Goal: Transaction & Acquisition: Purchase product/service

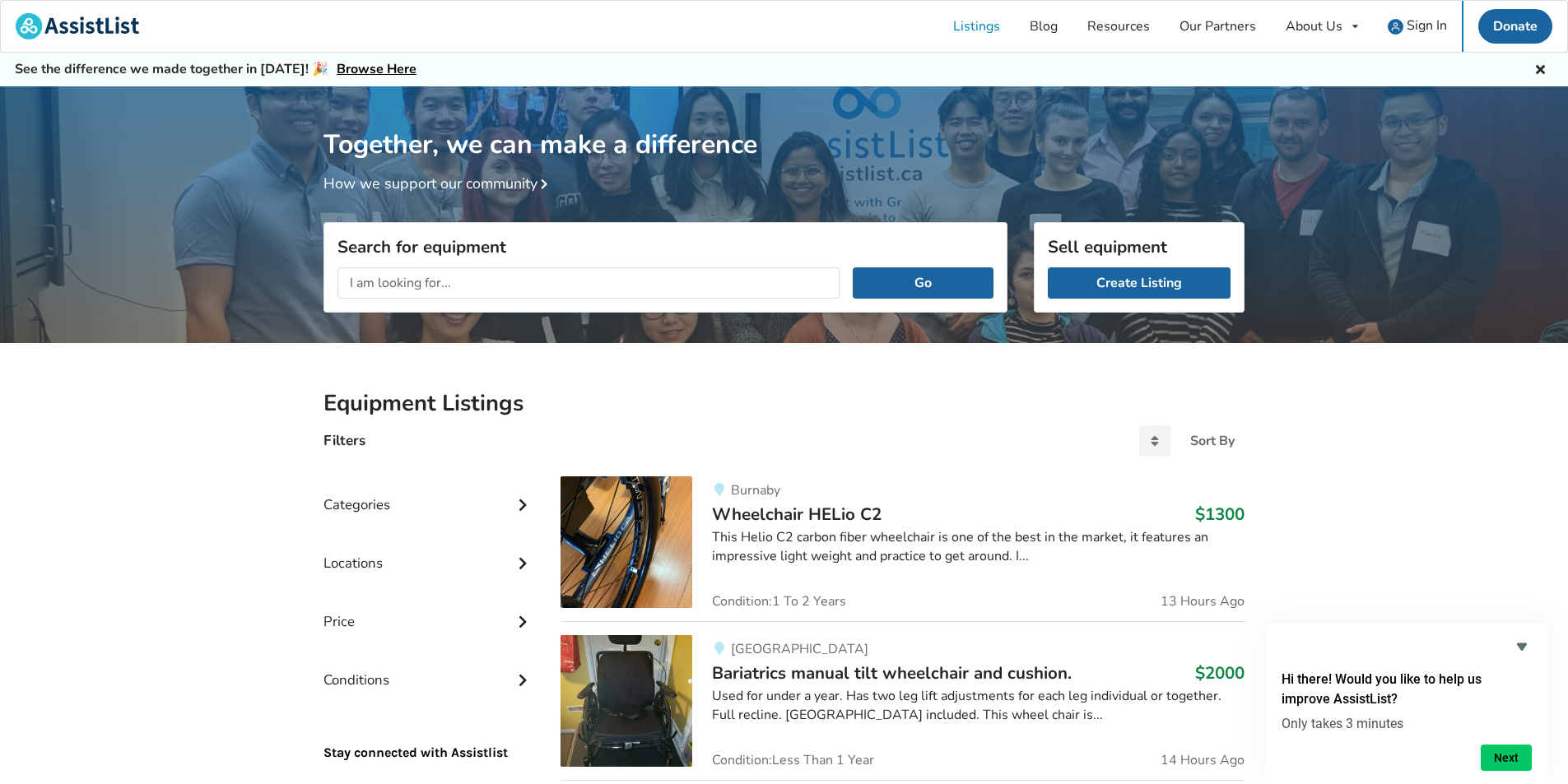
click at [577, 274] on input "text" at bounding box center [589, 283] width 503 height 31
type input "foldable electric wheelchair"
click at [853, 267] on button "Go" at bounding box center [924, 283] width 141 height 31
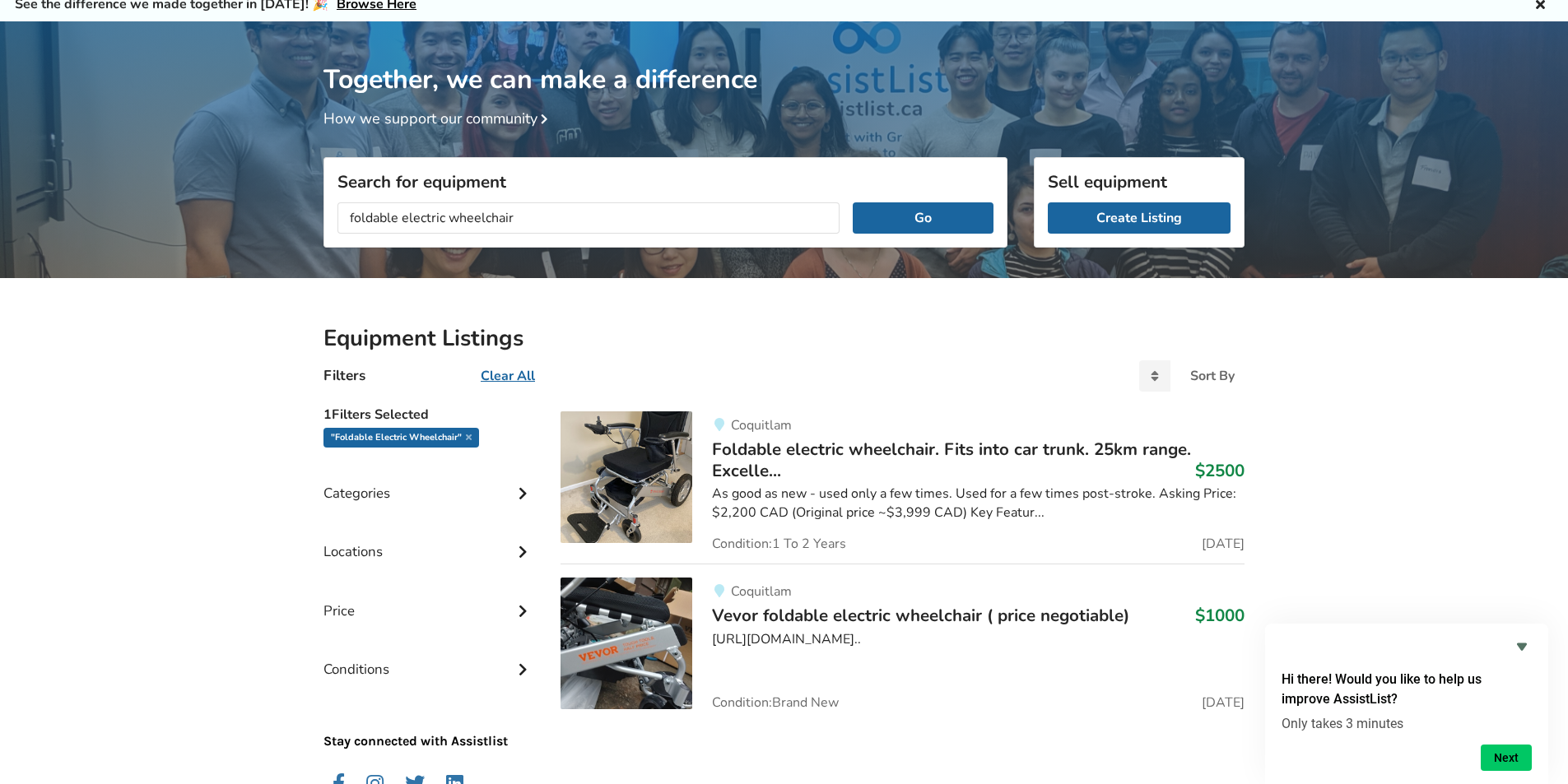
scroll to position [172, 0]
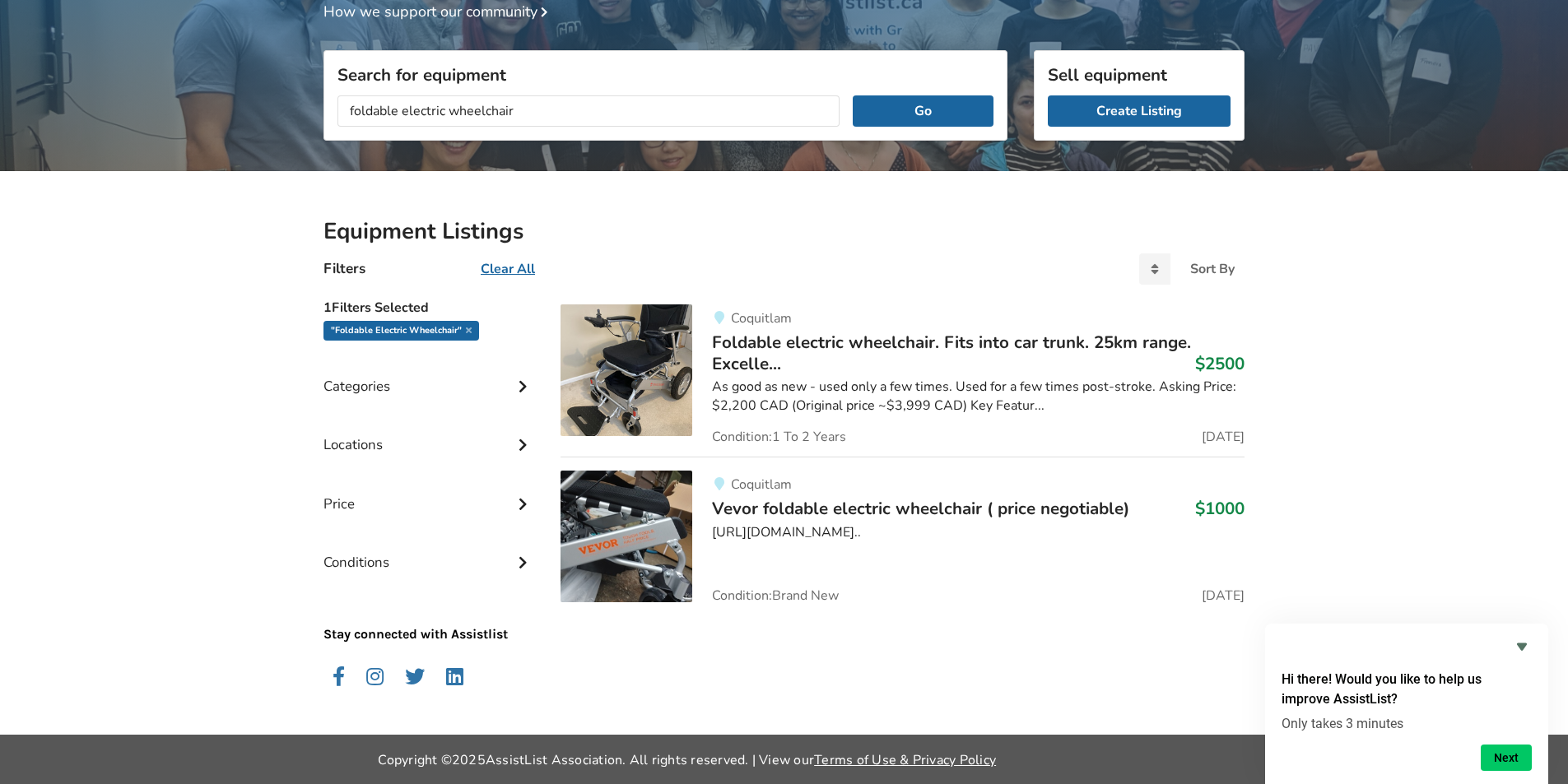
click at [777, 338] on span "Foldable electric wheelchair. Fits into car trunk. 25km range. Excelle..." at bounding box center [951, 353] width 479 height 45
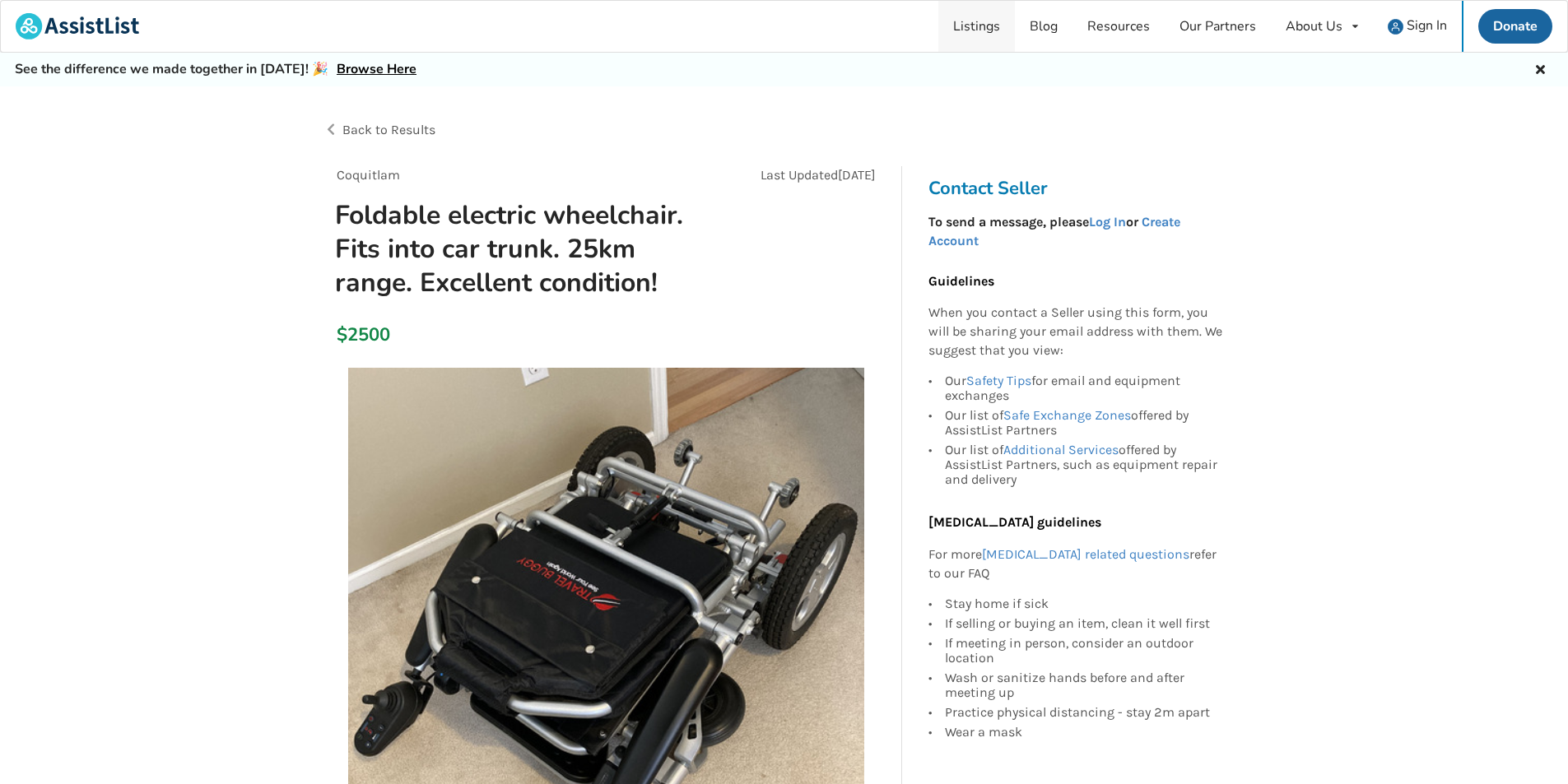
click at [994, 28] on link "Listings" at bounding box center [977, 27] width 77 height 51
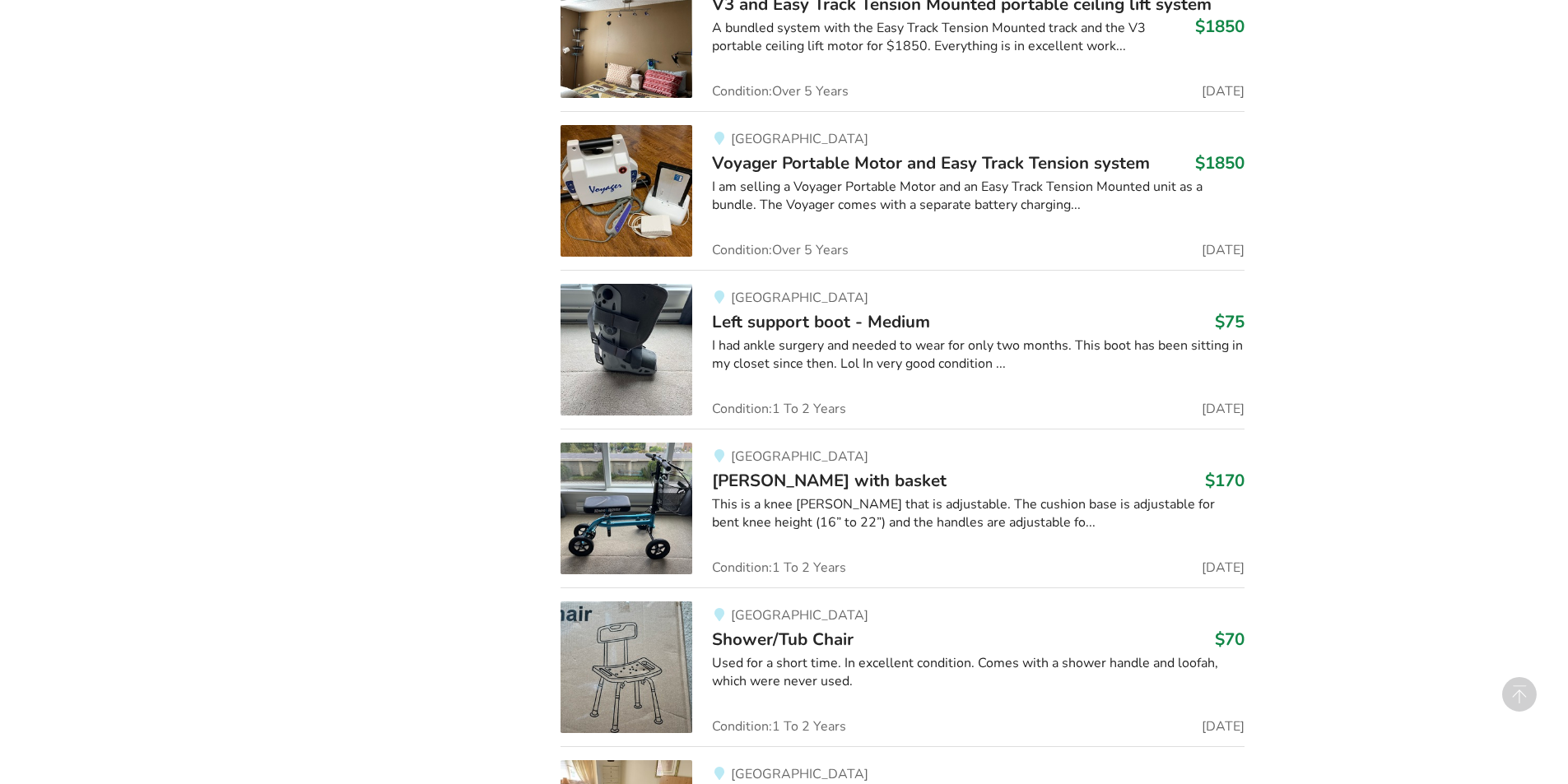
scroll to position [2131, 0]
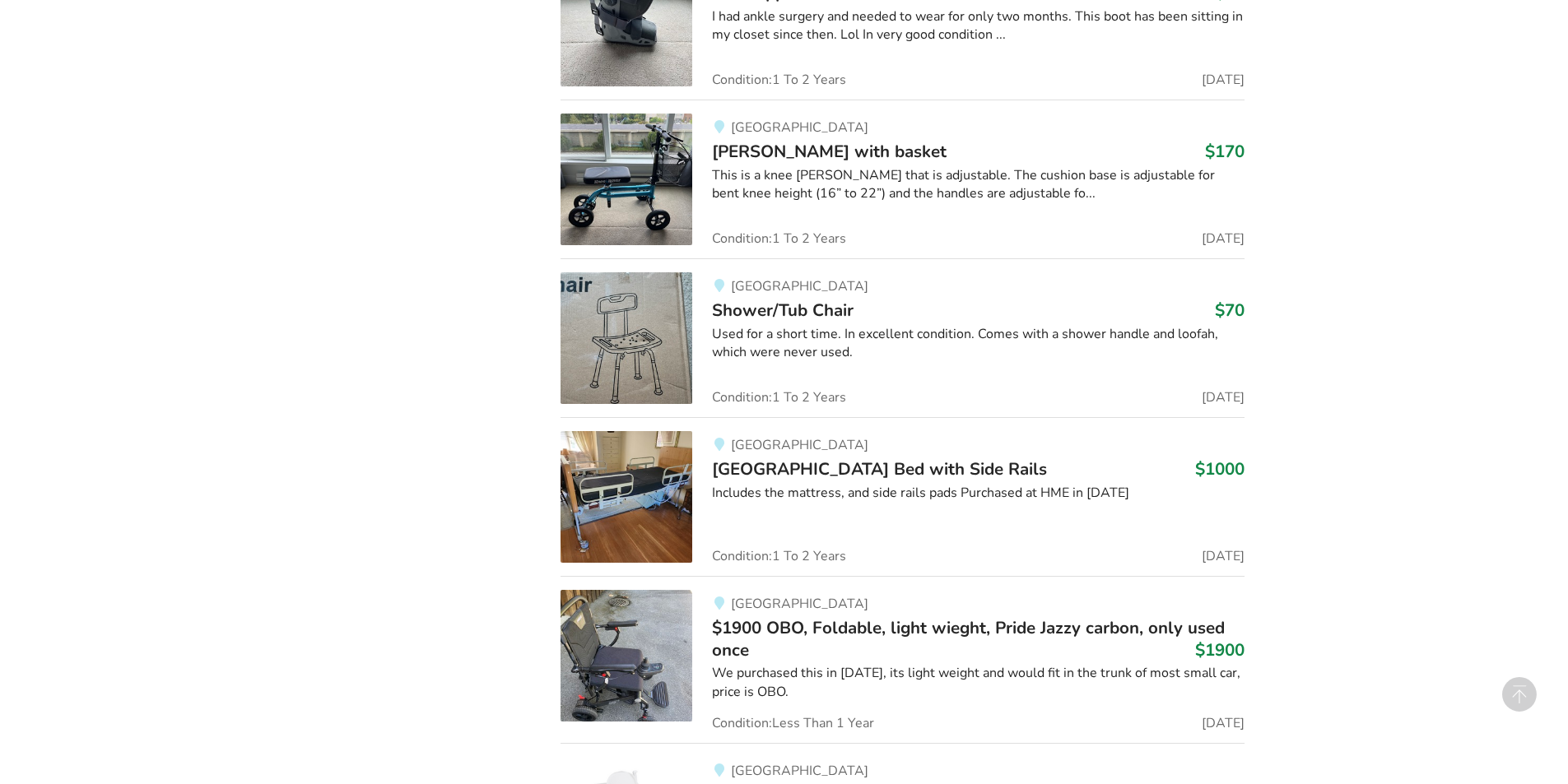
click at [1031, 629] on span "$1900 OBO, Foldable, light wieght, Pride Jazzy carbon, only used once" at bounding box center [968, 639] width 513 height 45
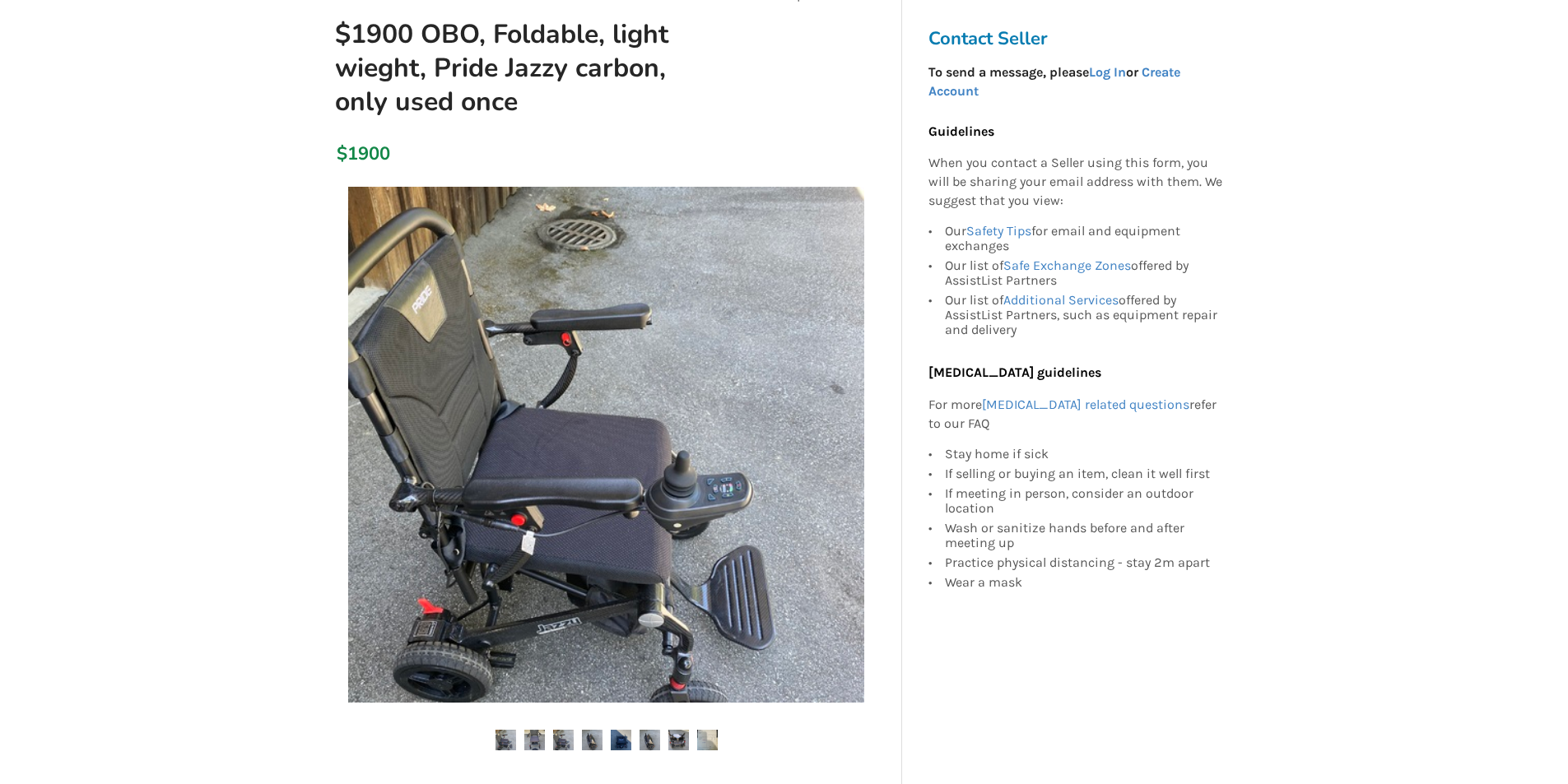
scroll to position [247, 0]
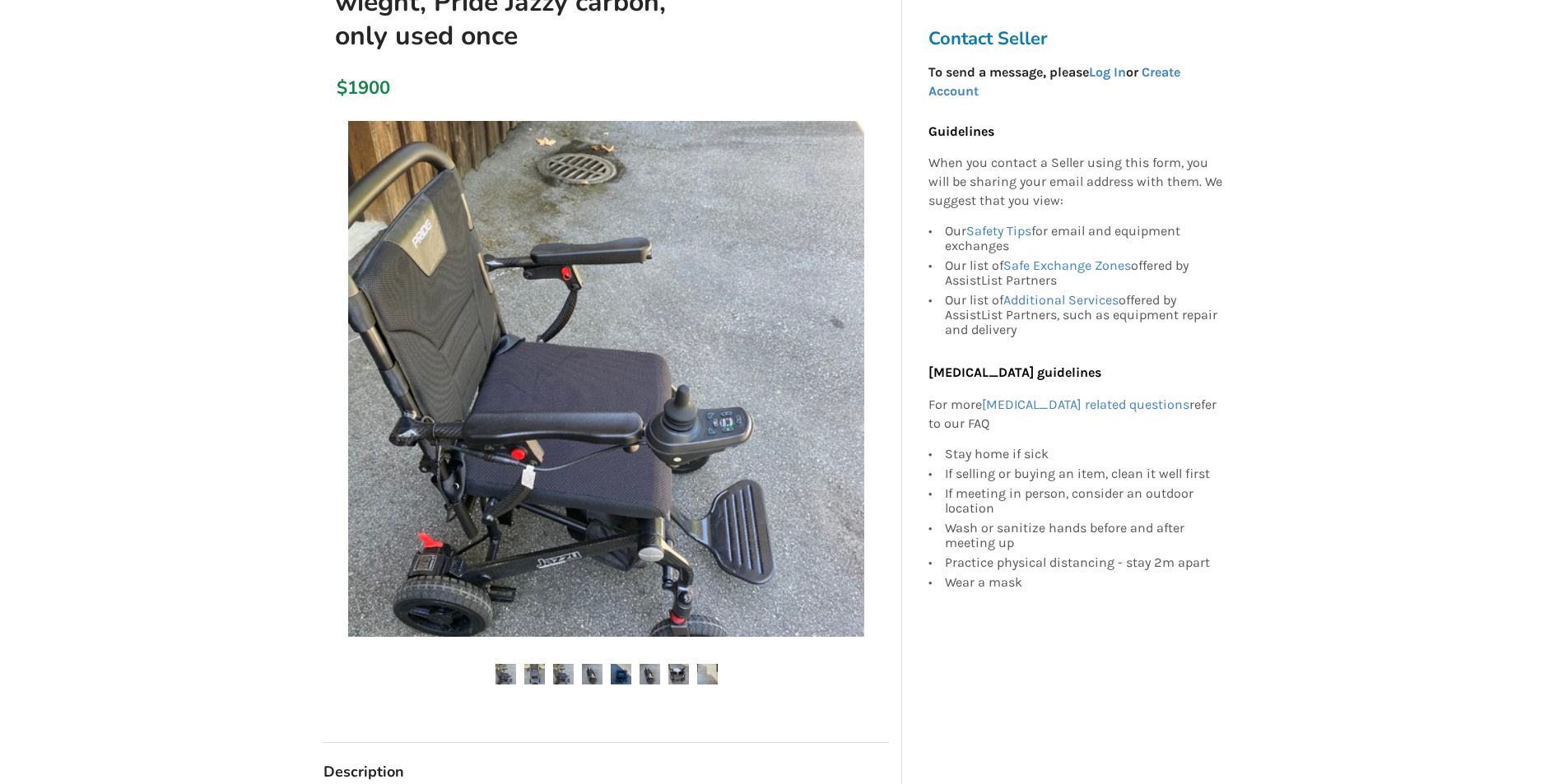
click at [534, 671] on img at bounding box center [535, 674] width 20 height 20
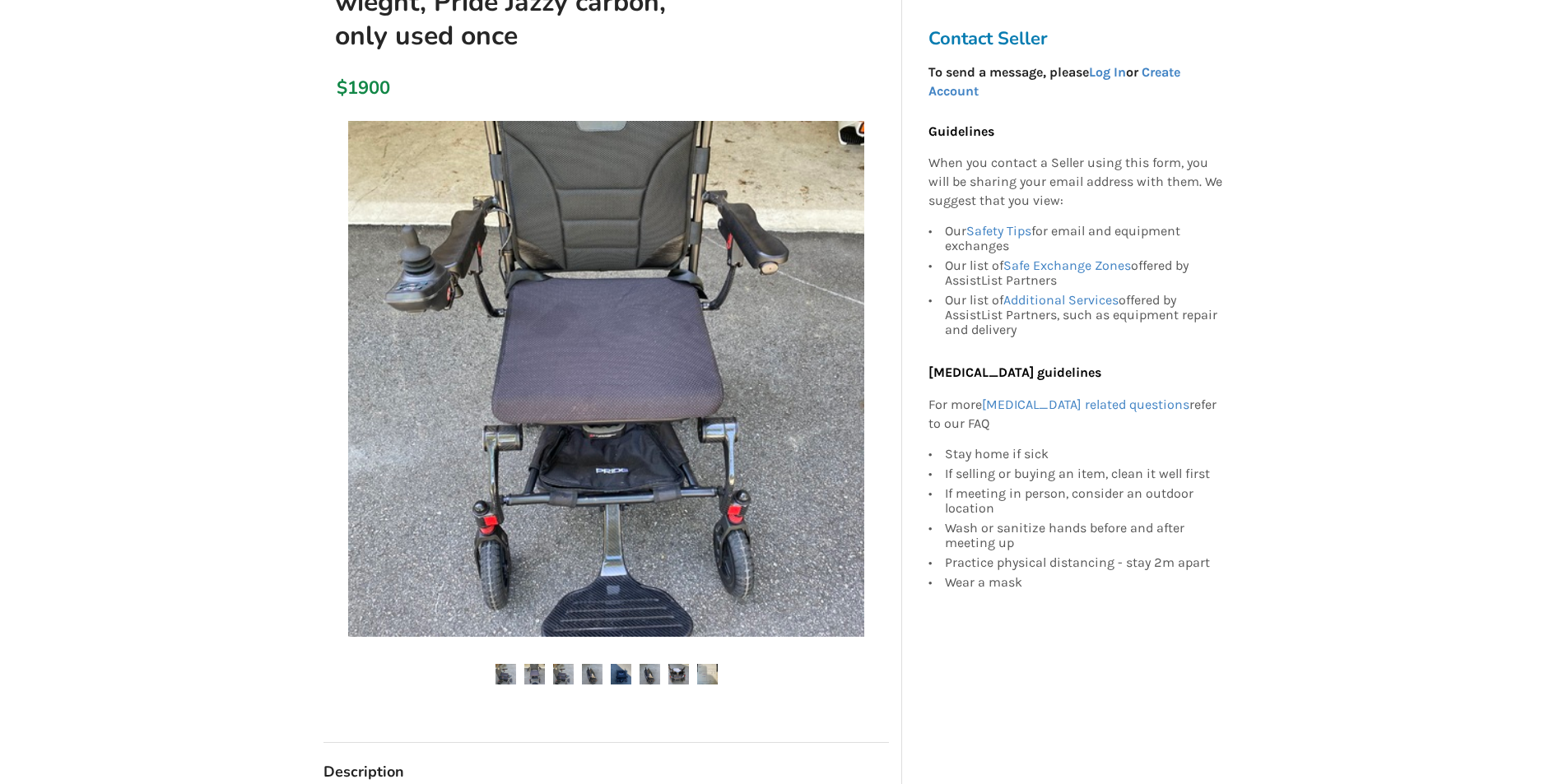
click at [560, 672] on img at bounding box center [563, 674] width 20 height 20
click at [592, 666] on img at bounding box center [592, 674] width 20 height 20
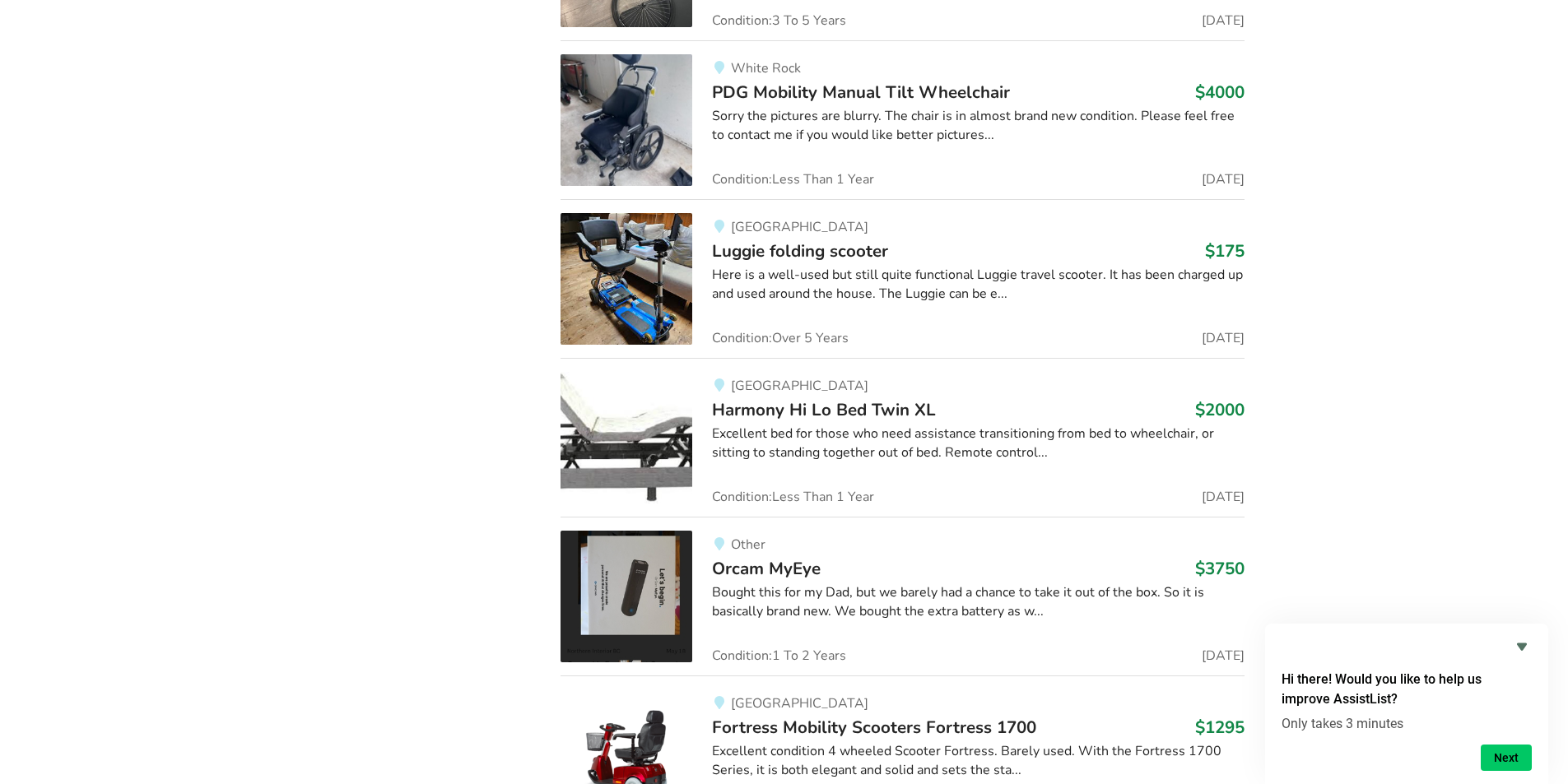
scroll to position [6836, 0]
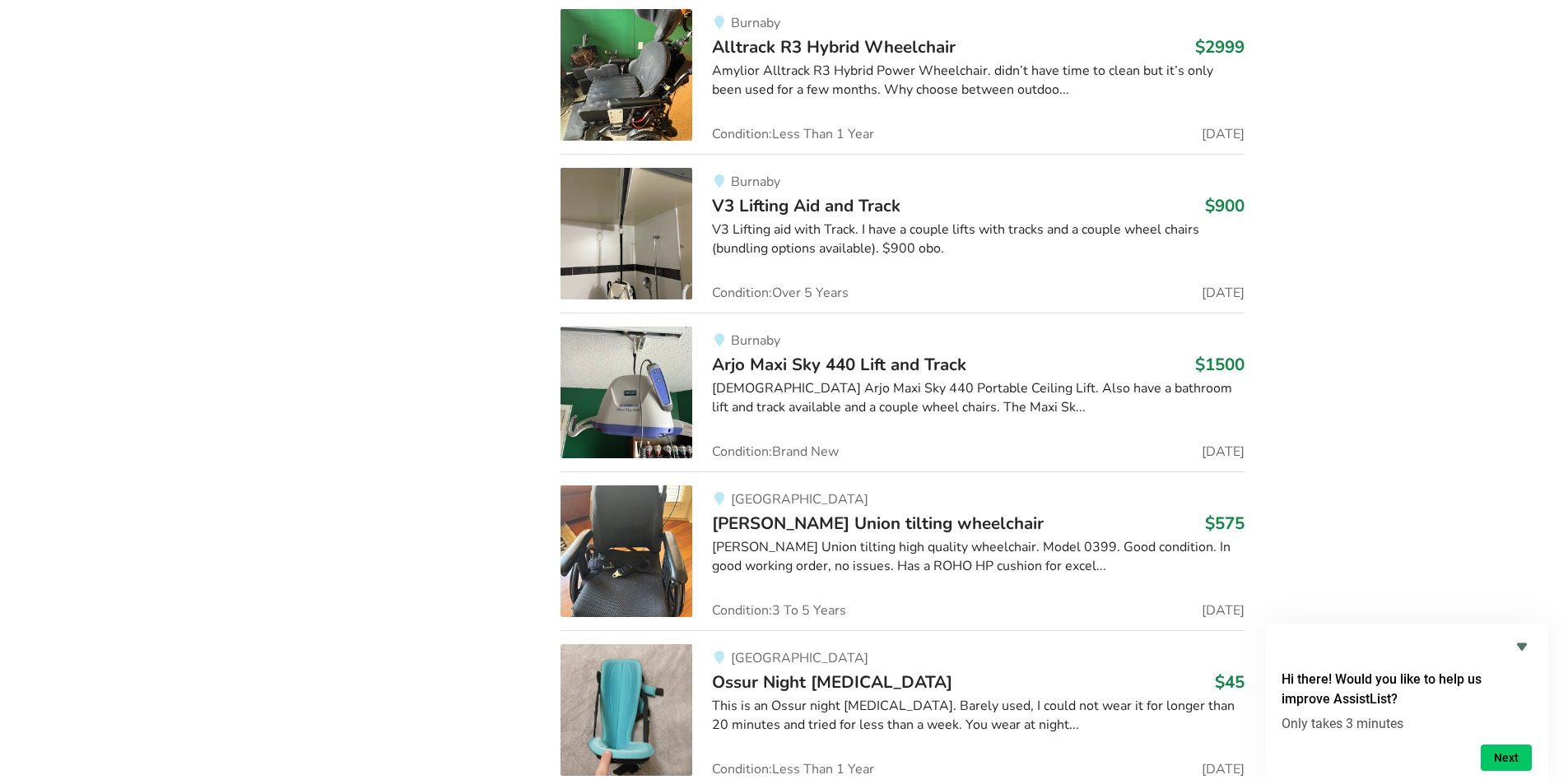
scroll to position [7494, 0]
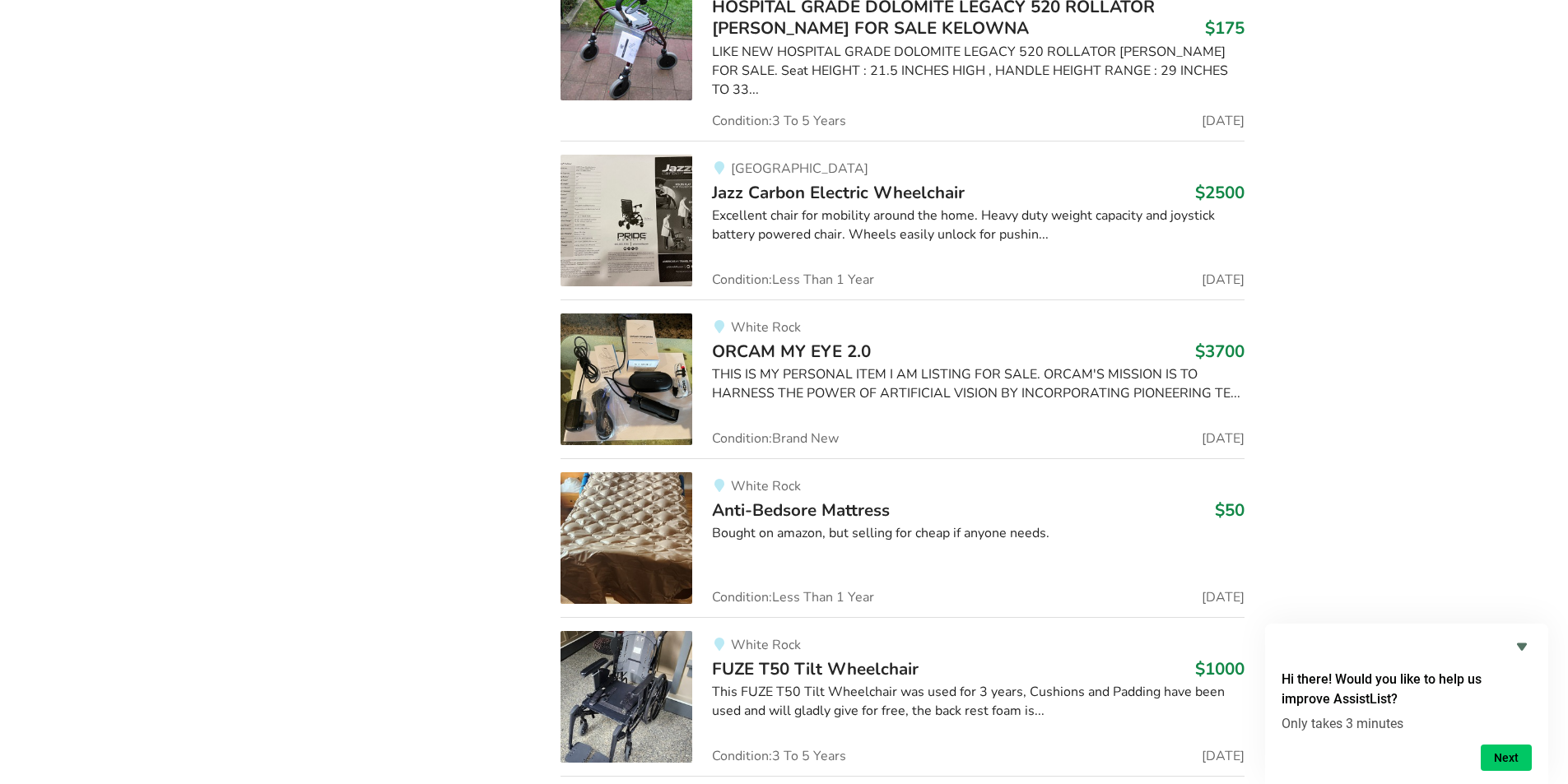
scroll to position [12843, 0]
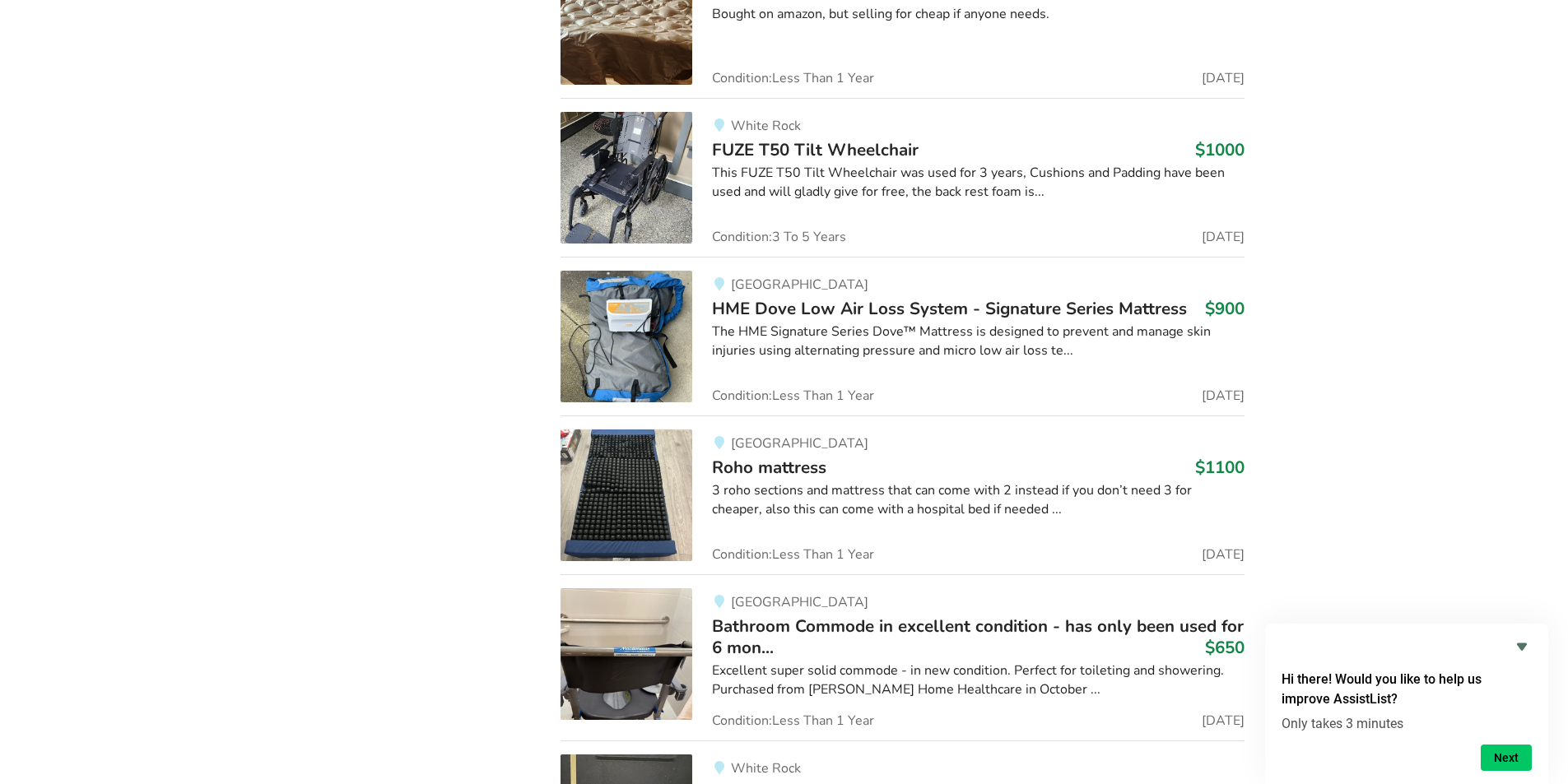
scroll to position [13913, 0]
